Goal: Navigation & Orientation: Go to known website

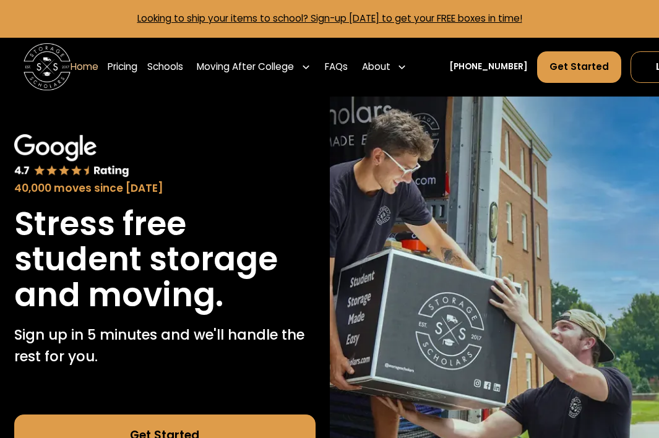
click at [641, 66] on link "Log In" at bounding box center [671, 67] width 80 height 32
